Goal: Task Accomplishment & Management: Manage account settings

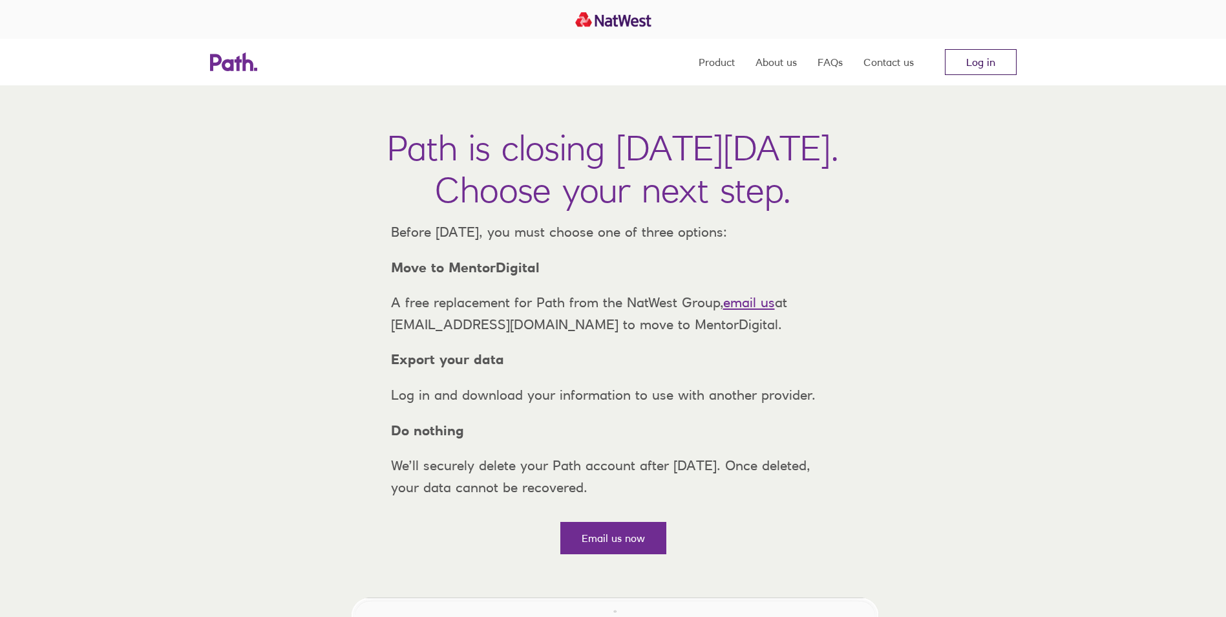
click at [999, 61] on link "Log in" at bounding box center [981, 62] width 72 height 26
click at [995, 65] on link "Log in" at bounding box center [981, 62] width 72 height 26
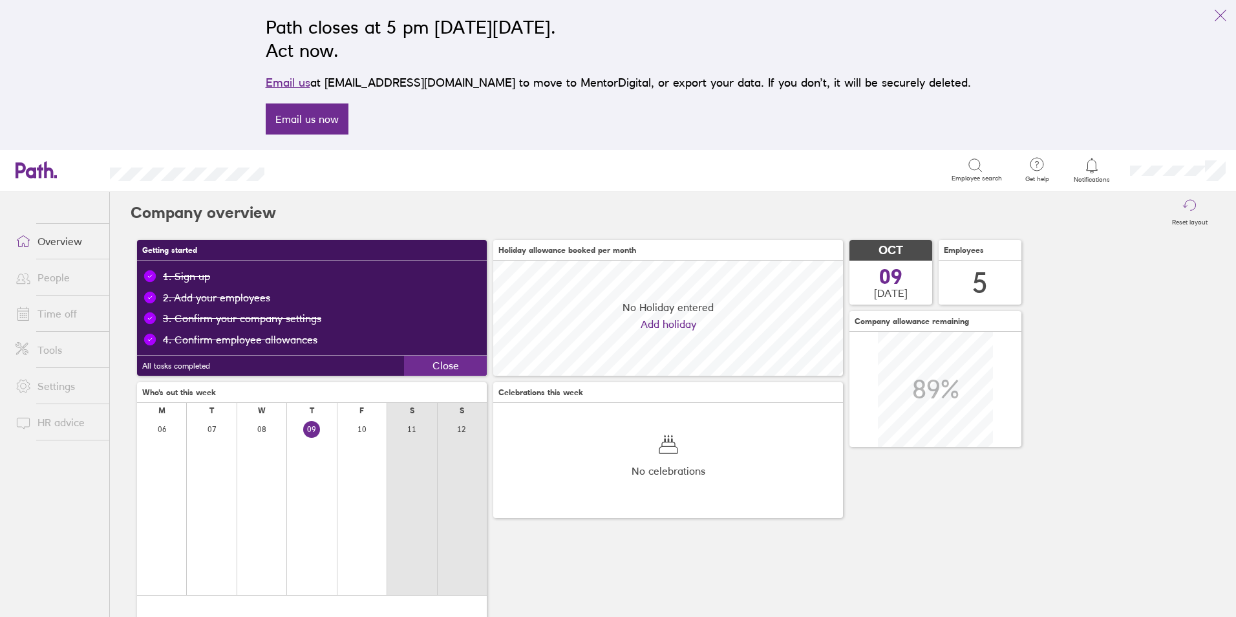
scroll to position [115, 350]
click at [52, 280] on link "People" at bounding box center [57, 277] width 104 height 26
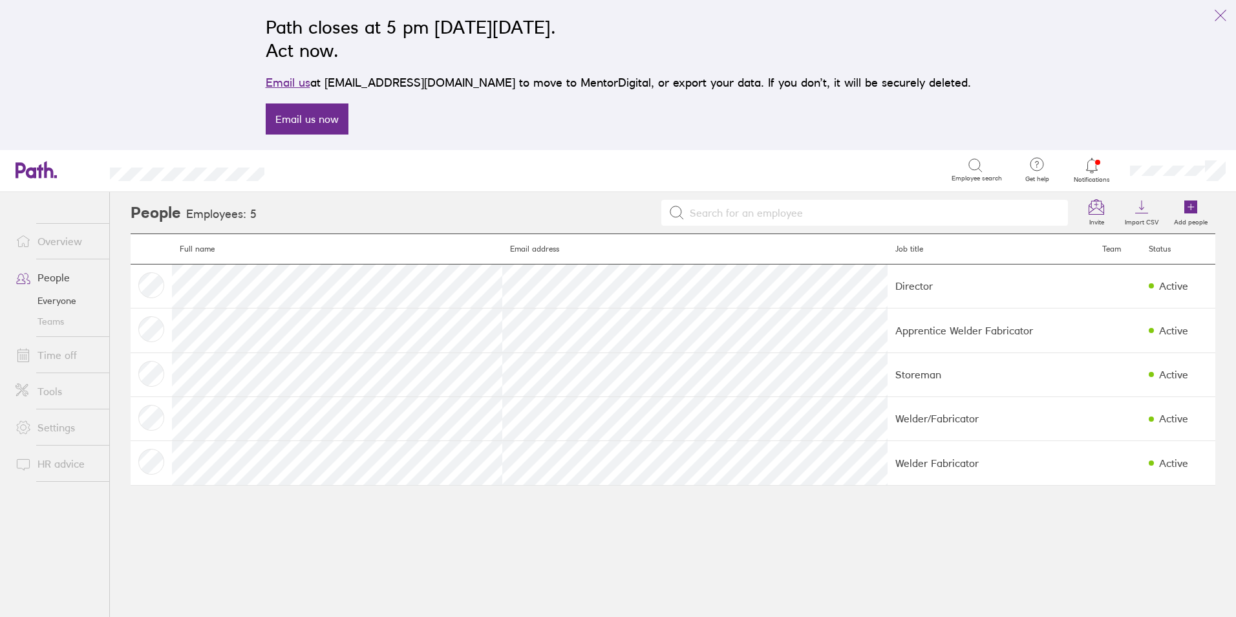
click at [62, 355] on link "Time off" at bounding box center [57, 355] width 104 height 26
